Goal: Task Accomplishment & Management: Use online tool/utility

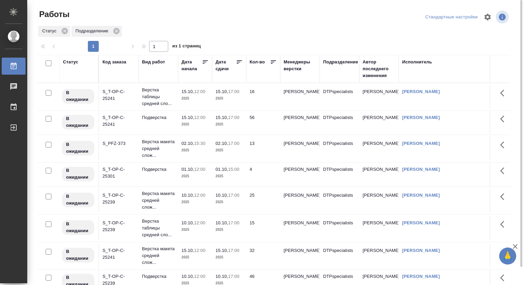
click at [228, 180] on p "2025" at bounding box center [229, 176] width 27 height 7
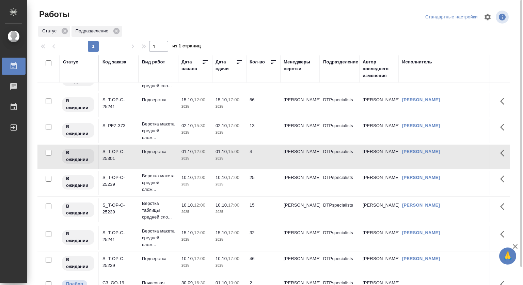
scroll to position [9, 0]
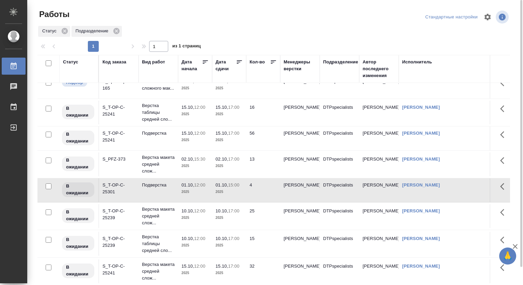
click at [187, 161] on p "02.10," at bounding box center [188, 158] width 13 height 5
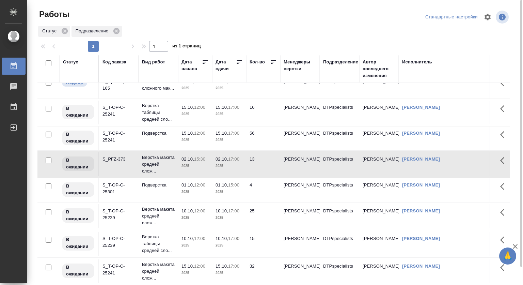
click at [189, 195] on p "2025" at bounding box center [195, 191] width 27 height 7
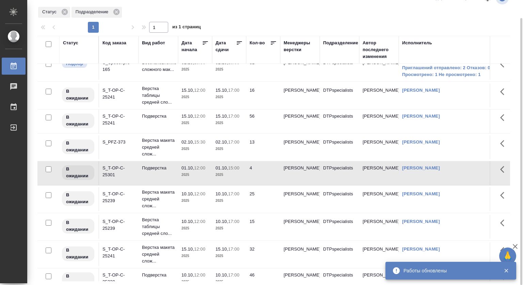
scroll to position [0, 0]
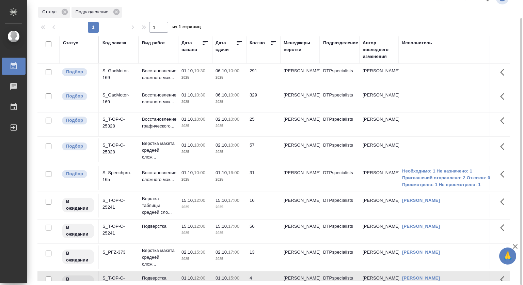
click at [194, 72] on p "10:30" at bounding box center [199, 70] width 11 height 5
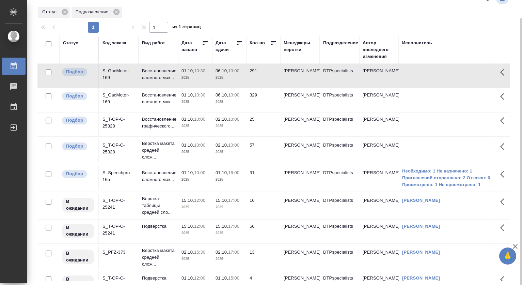
click at [194, 72] on p "10:30" at bounding box center [199, 70] width 11 height 5
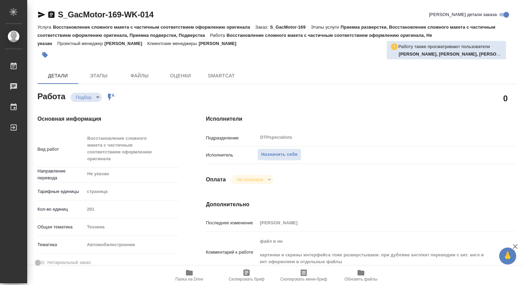
type textarea "x"
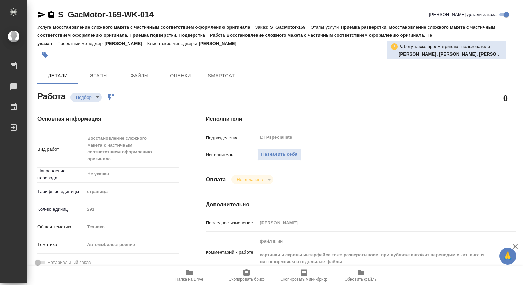
type textarea "x"
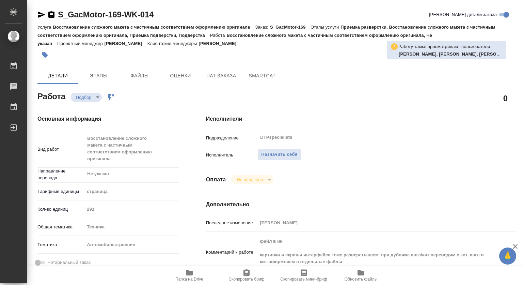
type textarea "x"
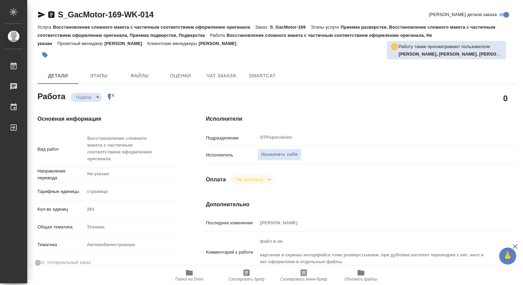
type textarea "x"
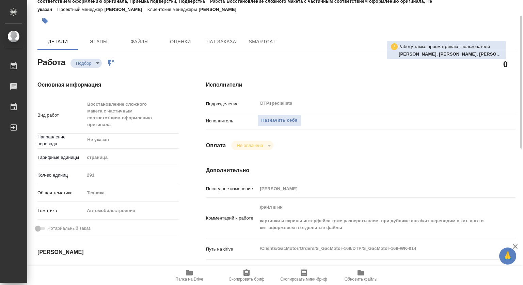
scroll to position [68, 0]
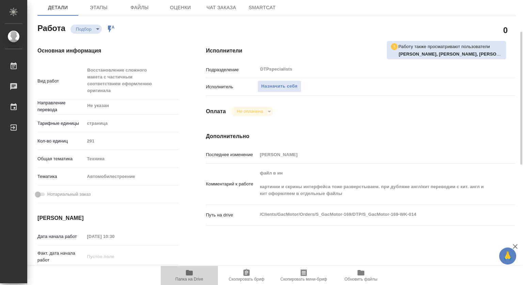
click at [193, 270] on span "Папка на Drive" at bounding box center [189, 274] width 49 height 13
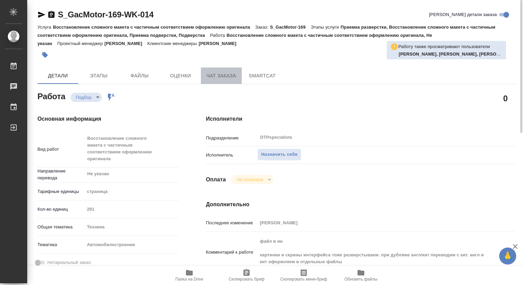
click at [228, 73] on span "Чат заказа" at bounding box center [221, 76] width 33 height 9
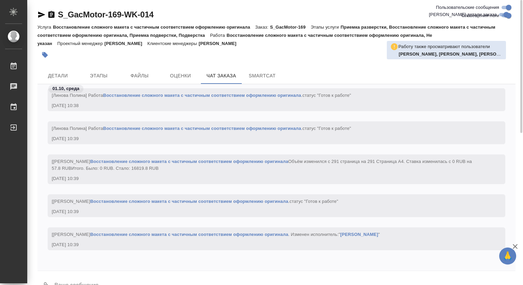
scroll to position [16, 0]
